Goal: Task Accomplishment & Management: Use online tool/utility

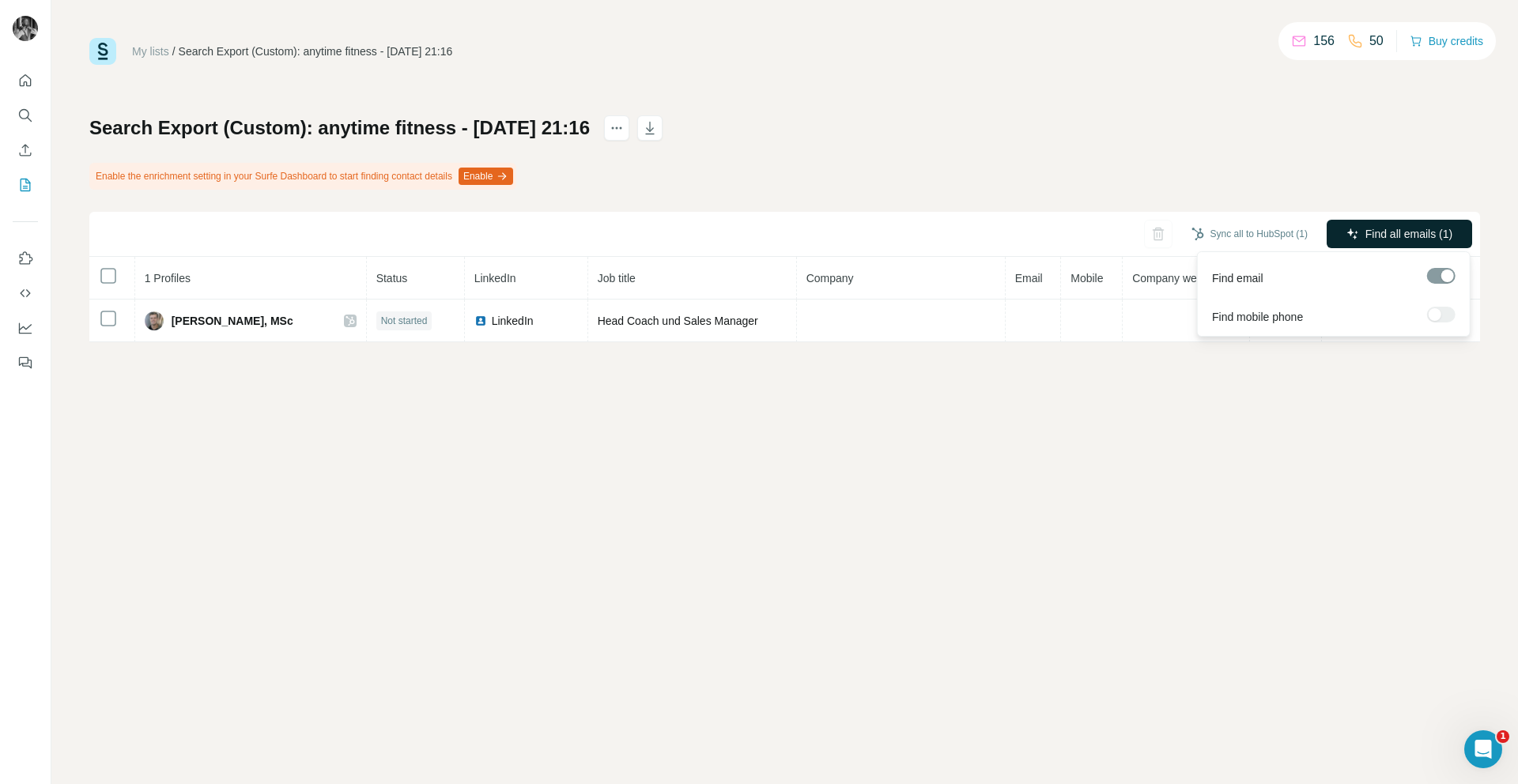
click at [1350, 234] on icon "button" at bounding box center [1352, 233] width 13 height 13
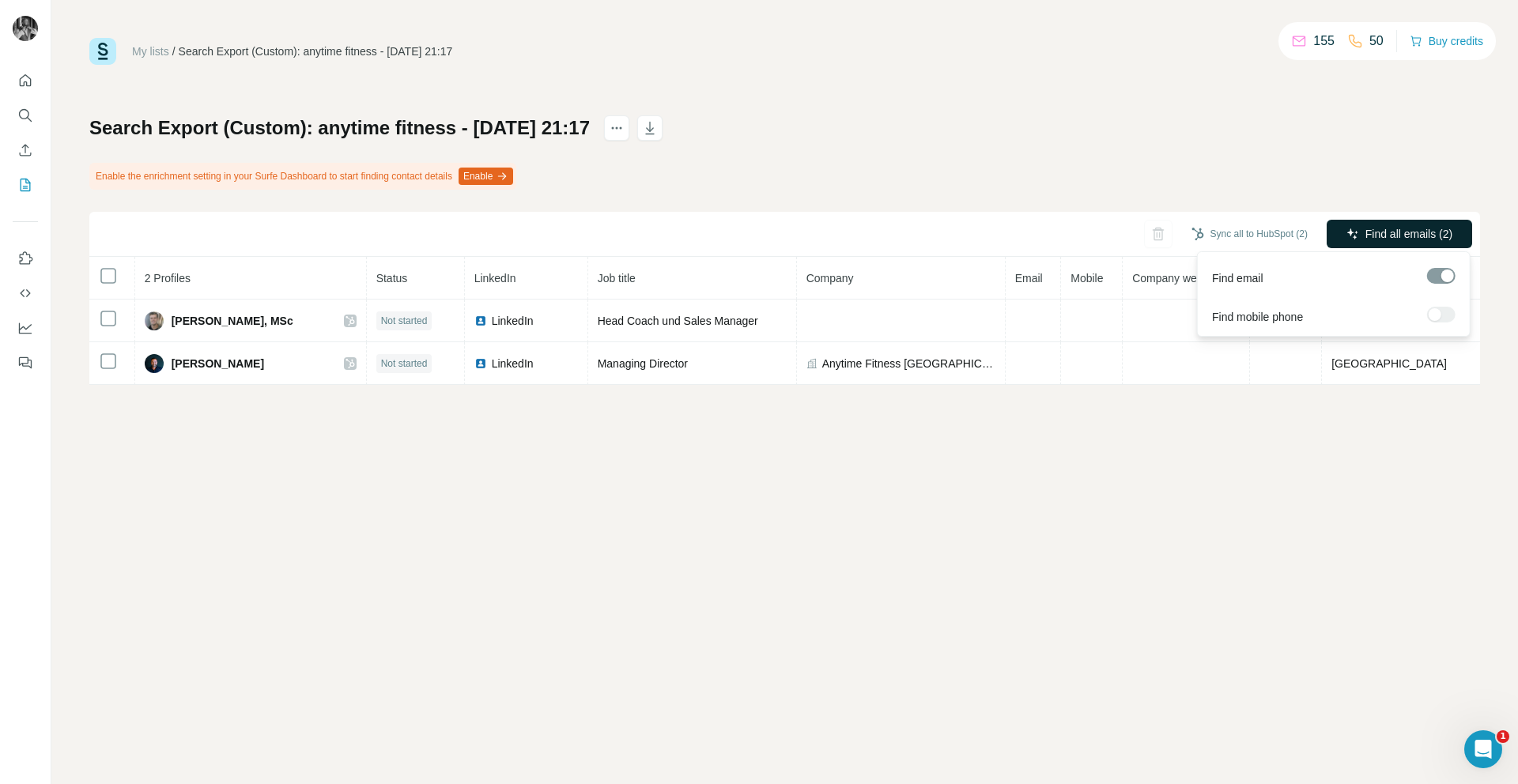
click at [1371, 243] on button "Find all emails (2)" at bounding box center [1398, 233] width 145 height 28
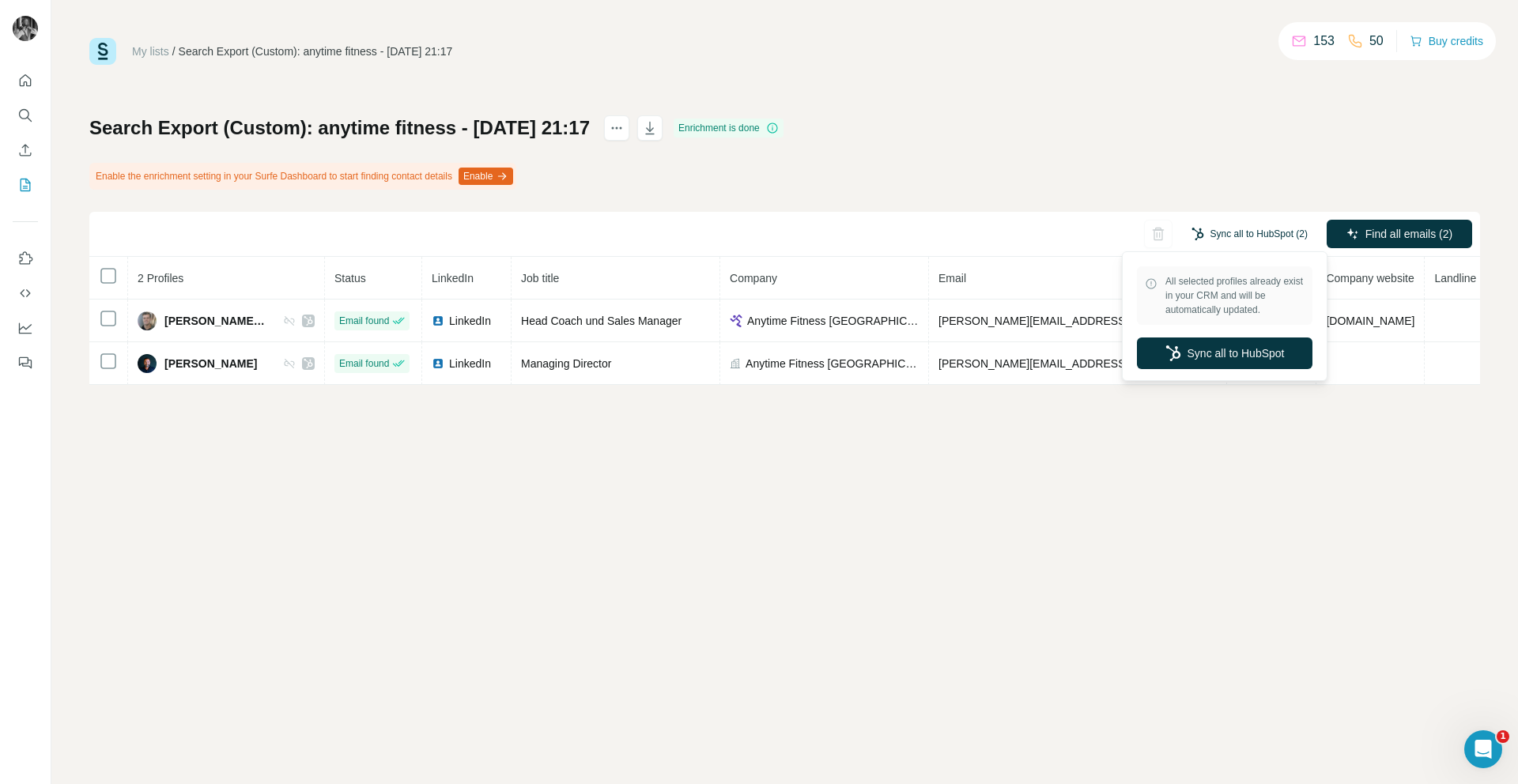
click at [1274, 230] on button "Sync all to HubSpot (2)" at bounding box center [1249, 233] width 138 height 23
click at [1241, 351] on button "Sync all to HubSpot" at bounding box center [1224, 353] width 175 height 31
